Goal: Transaction & Acquisition: Purchase product/service

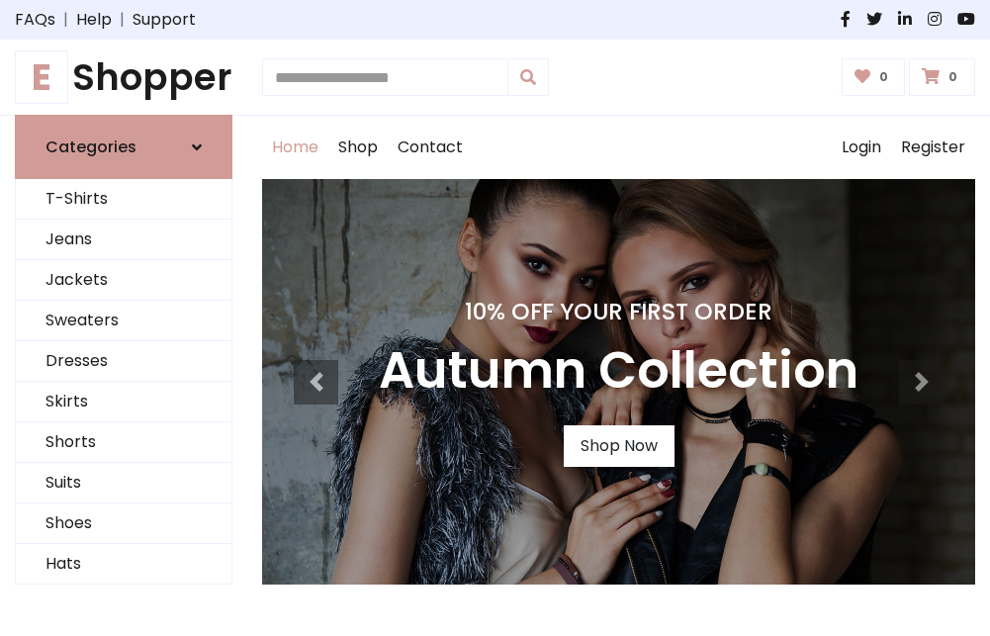
click at [495, 318] on h4 "10% Off Your First Order" at bounding box center [619, 312] width 480 height 28
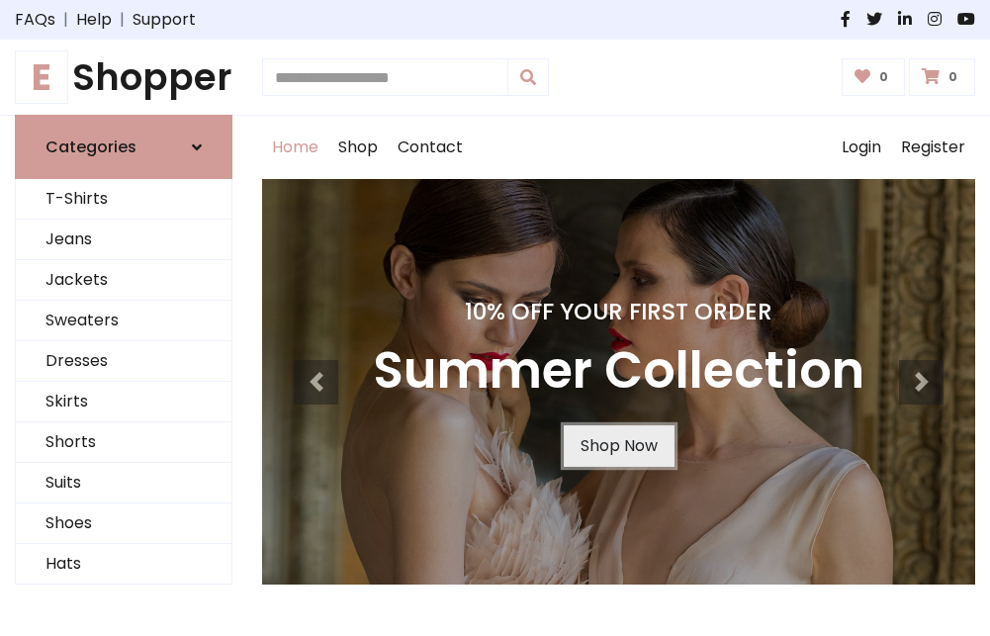
click at [618, 446] on link "Shop Now" at bounding box center [619, 446] width 111 height 42
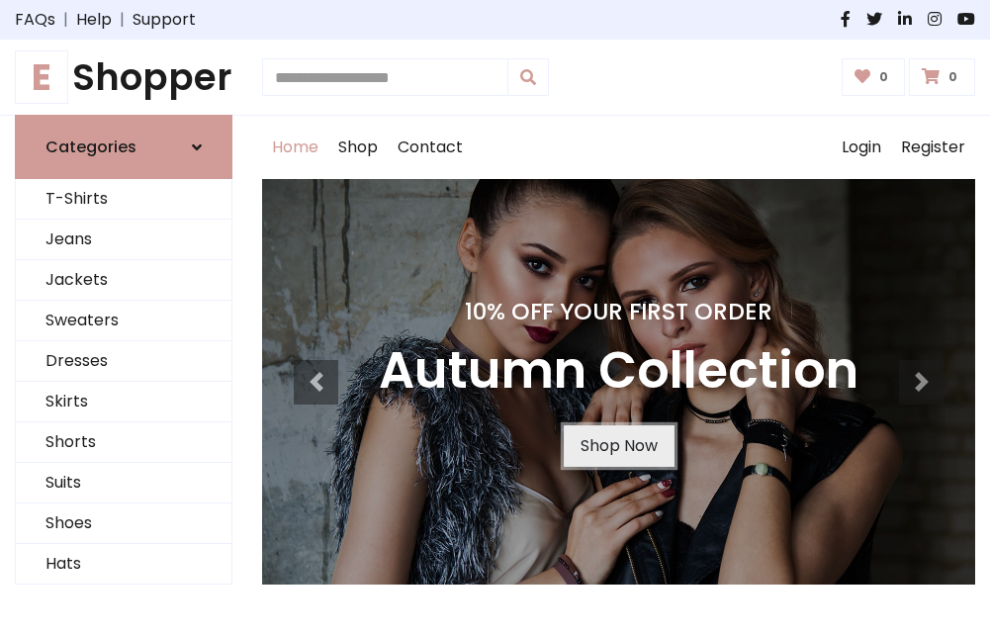
click at [618, 446] on link "Shop Now" at bounding box center [619, 446] width 111 height 42
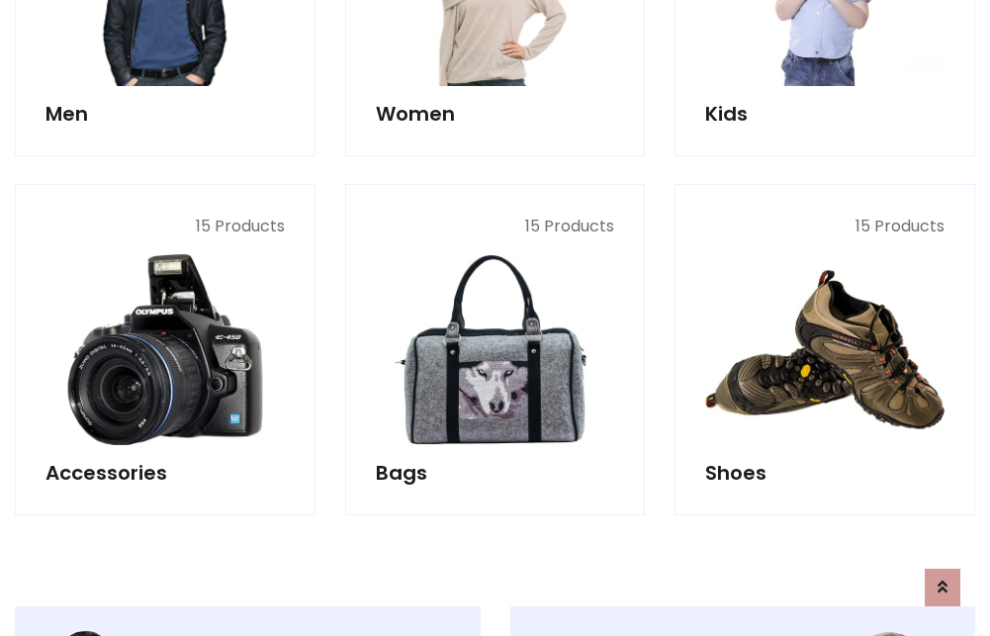
scroll to position [1973, 0]
